Goal: Task Accomplishment & Management: Use online tool/utility

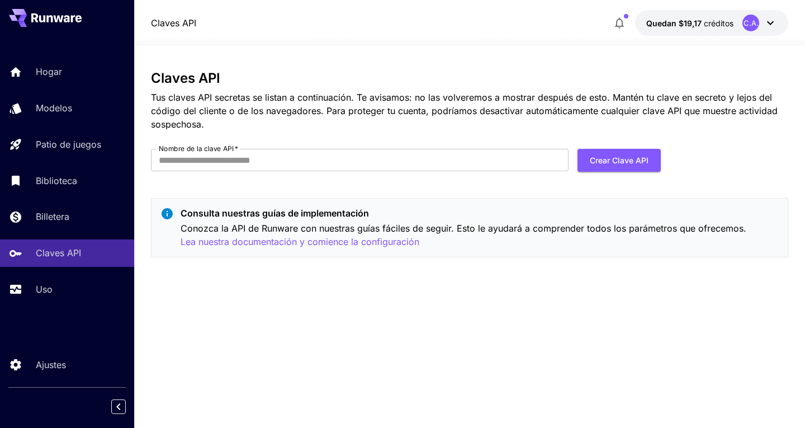
click at [448, 81] on h3 "Claves API" at bounding box center [469, 78] width 637 height 16
click at [622, 158] on font "Crear clave API" at bounding box center [619, 160] width 59 height 10
click at [332, 160] on input "Nombre de la clave API   *" at bounding box center [360, 160] width 418 height 22
click at [207, 158] on input "Nombre de la clave API   *" at bounding box center [360, 160] width 418 height 22
click at [248, 146] on div "Claves API Tus claves API secretas se listan a continuación. Te avisamos: no la…" at bounding box center [469, 168] width 637 height 196
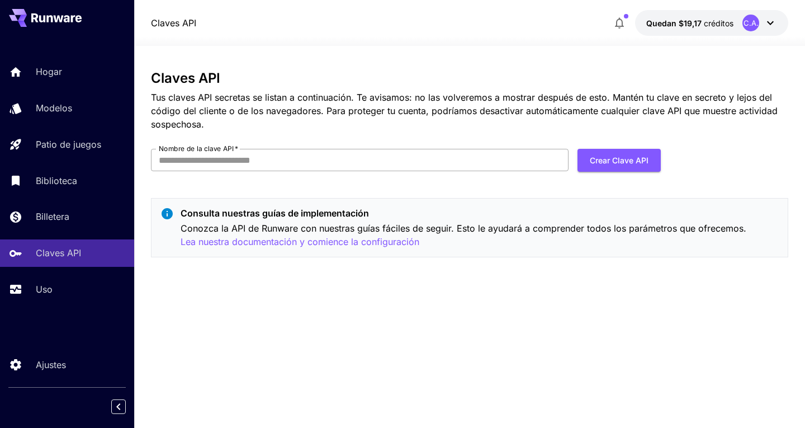
click at [254, 157] on input "Nombre de la clave API   *" at bounding box center [360, 160] width 418 height 22
paste input "**********"
type input "**********"
click at [620, 168] on button "Crear clave API" at bounding box center [619, 160] width 83 height 23
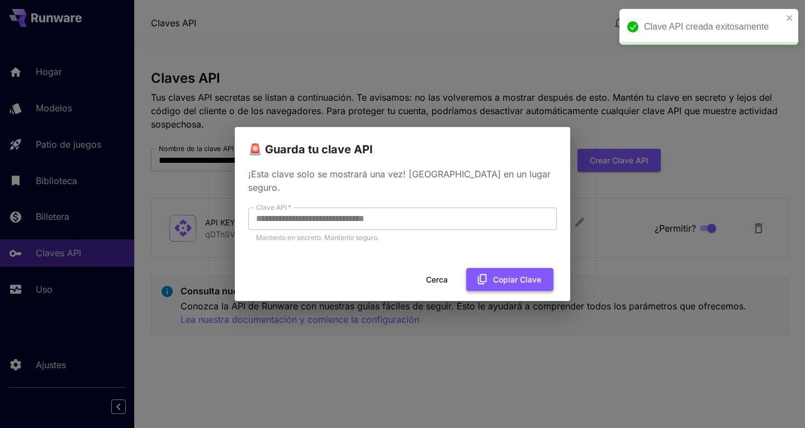
click at [532, 276] on font "Copiar clave" at bounding box center [517, 280] width 48 height 10
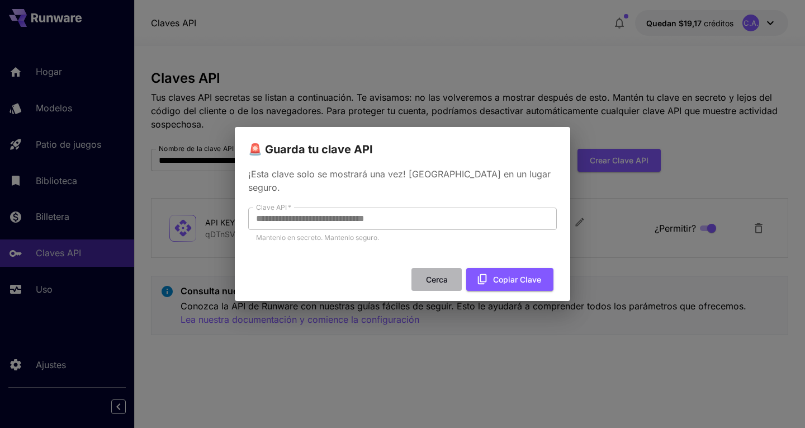
click at [443, 275] on font "Cerca" at bounding box center [437, 280] width 22 height 10
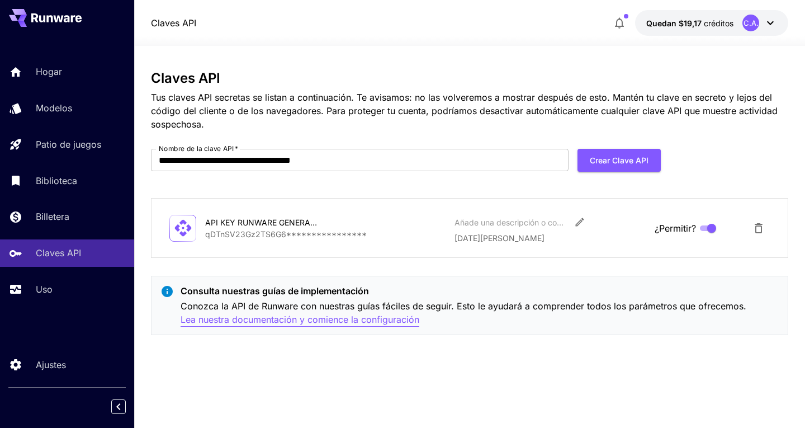
click at [365, 316] on font "Lea nuestra documentación y comience la configuración" at bounding box center [300, 319] width 239 height 11
